Goal: Task Accomplishment & Management: Manage account settings

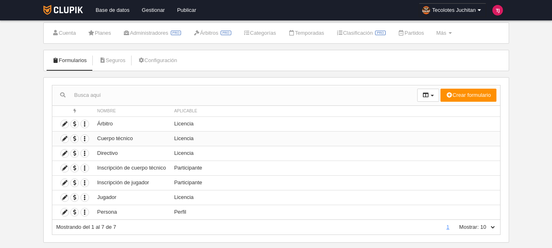
scroll to position [34, 0]
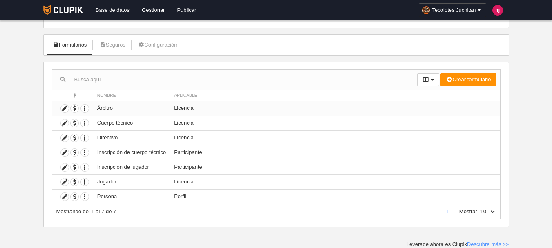
click at [105, 106] on td "Árbitro" at bounding box center [131, 108] width 77 height 15
click at [65, 111] on icon at bounding box center [65, 109] width 8 height 8
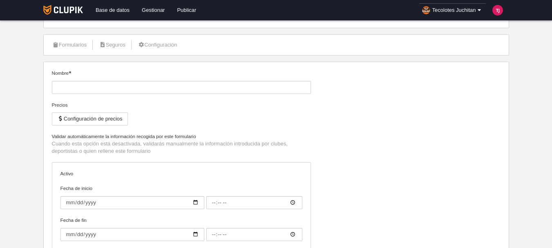
type input "Árbitro"
checkbox input "true"
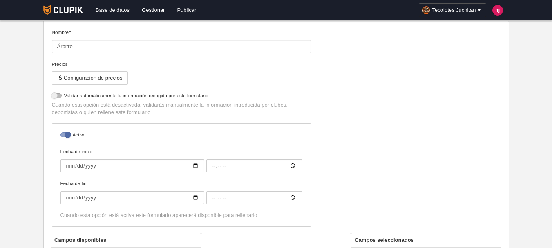
select select "selected"
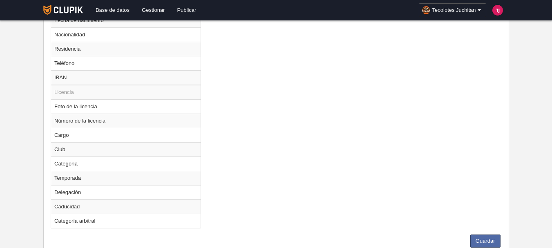
scroll to position [541, 0]
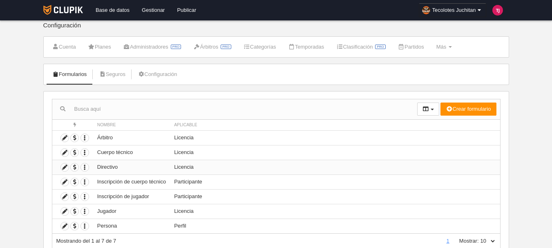
scroll to position [34, 0]
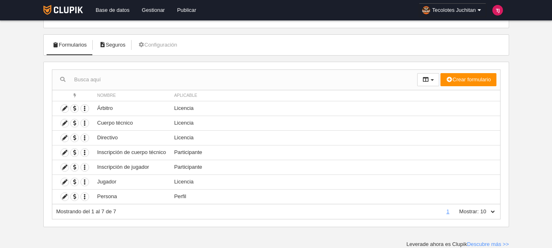
click at [119, 41] on link "Seguros" at bounding box center [112, 45] width 36 height 12
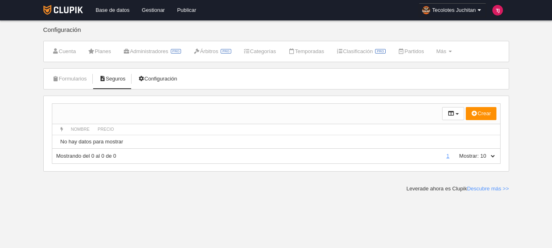
click at [169, 78] on link "Configuración" at bounding box center [157, 79] width 48 height 12
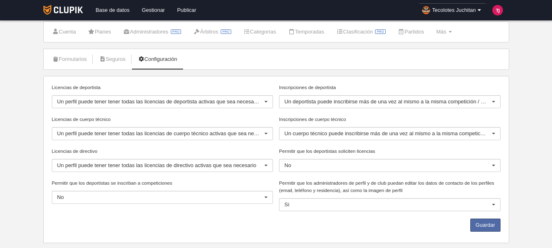
scroll to position [36, 0]
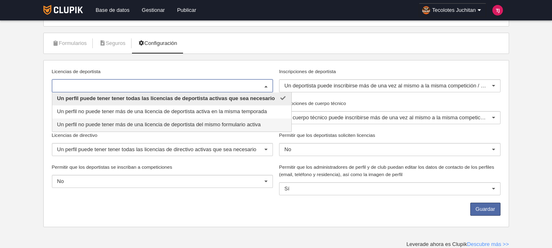
click at [186, 196] on div "Licencias de deportista Un perfil puede tener tener todas las licencias de depo…" at bounding box center [276, 144] width 455 height 152
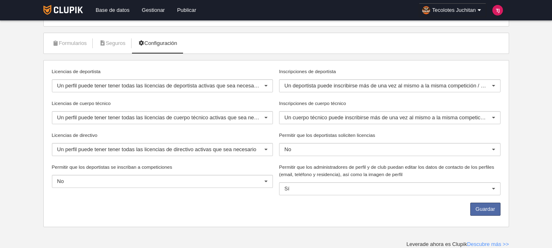
scroll to position [0, 0]
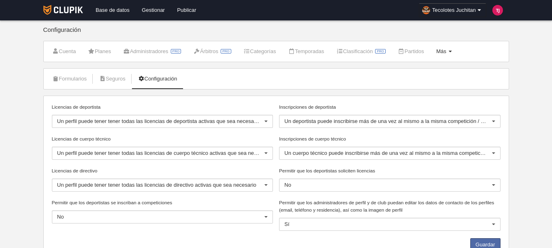
click at [456, 51] on link "Más Menú" at bounding box center [444, 51] width 25 height 12
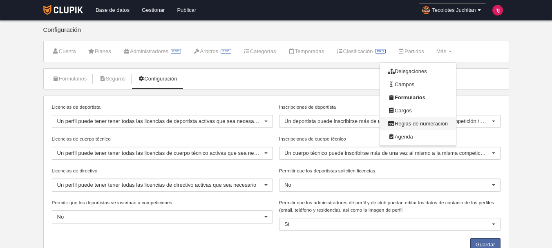
click at [431, 119] on link "Reglas de numeración" at bounding box center [418, 123] width 76 height 13
